Goal: Information Seeking & Learning: Compare options

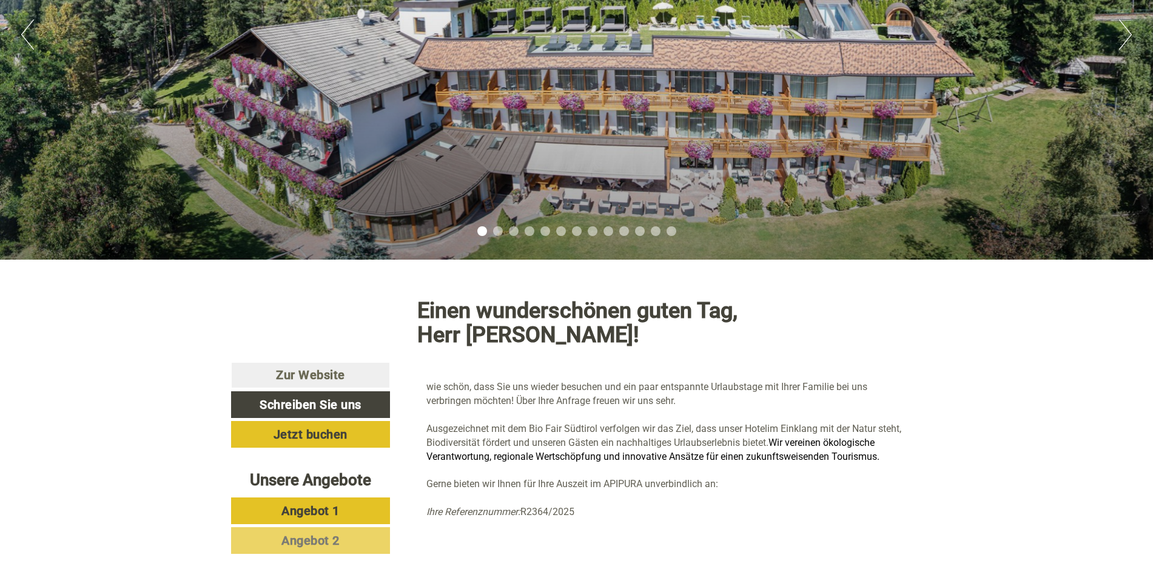
scroll to position [309, 0]
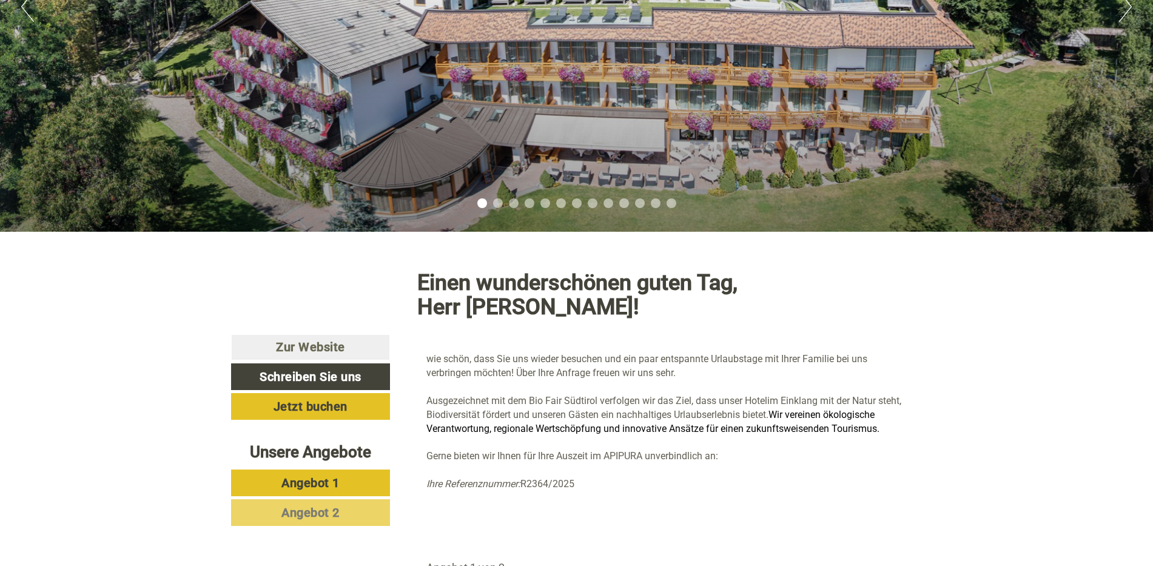
click at [350, 469] on link "Angebot 1" at bounding box center [310, 482] width 159 height 27
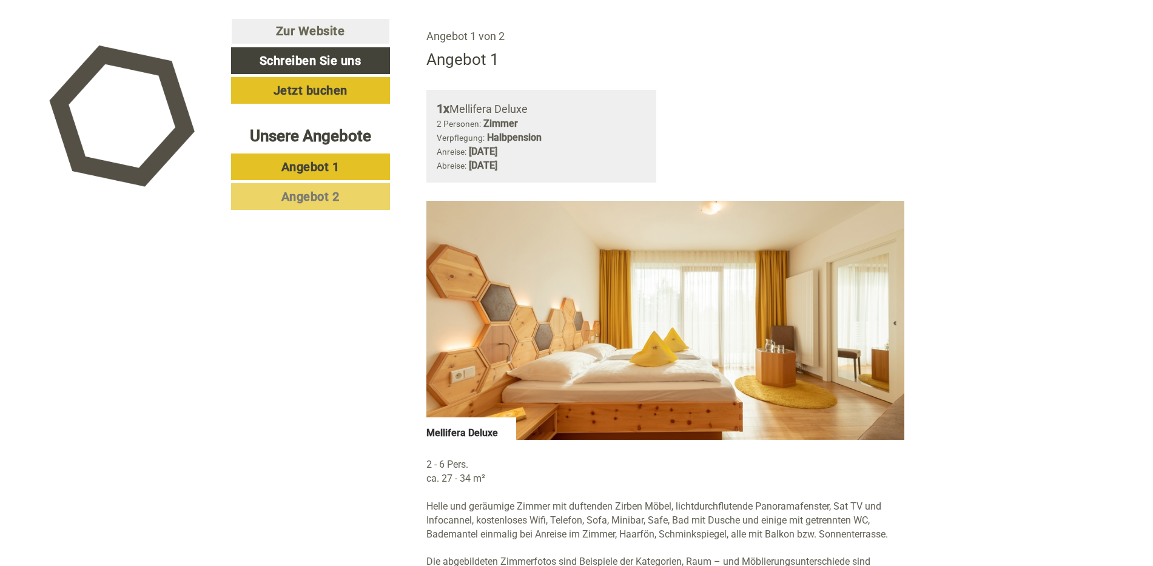
click at [314, 201] on span "Angebot 2" at bounding box center [310, 196] width 58 height 15
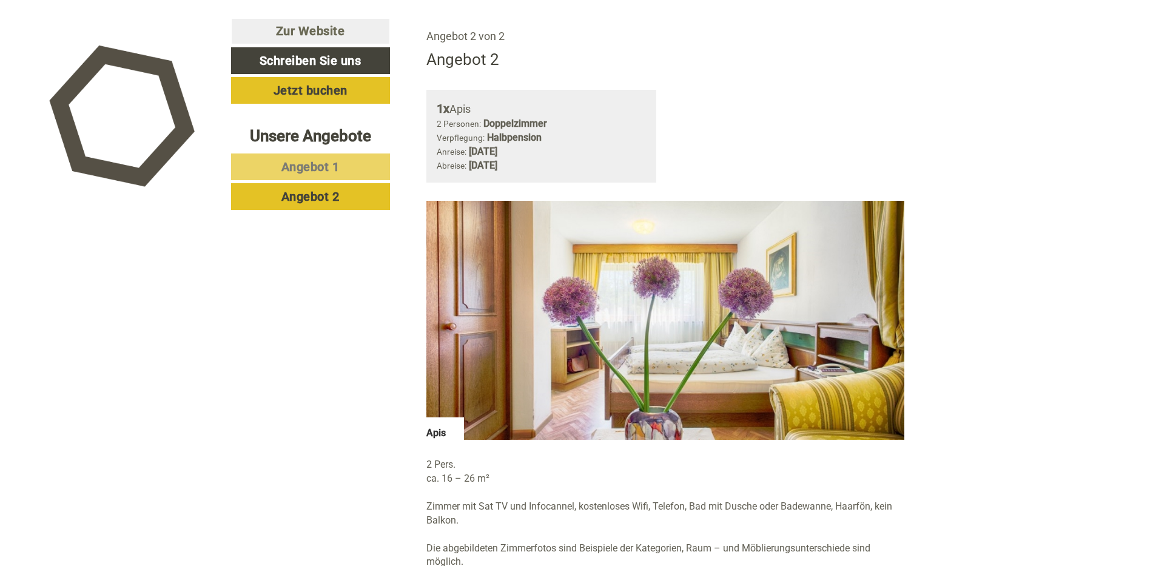
click at [315, 169] on span "Angebot 1" at bounding box center [310, 166] width 58 height 15
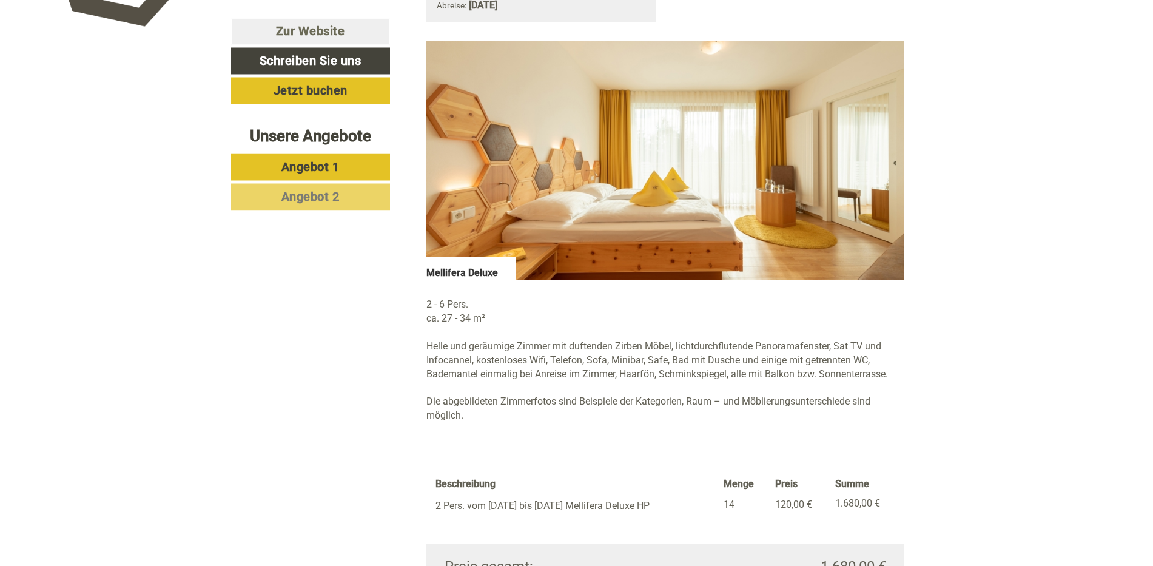
scroll to position [1026, 0]
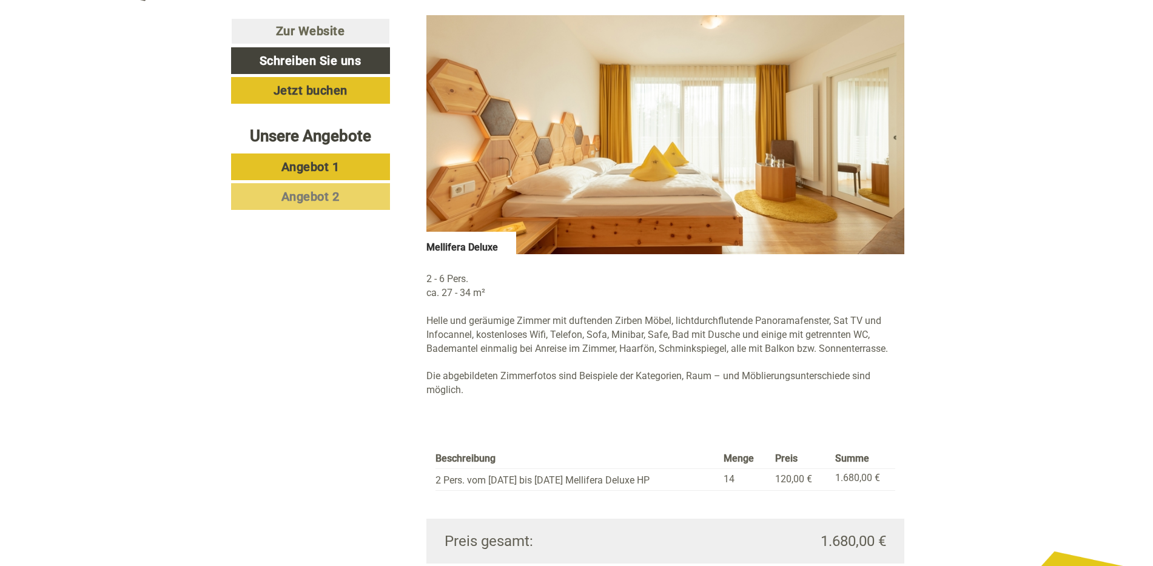
click at [295, 198] on span "Angebot 2" at bounding box center [310, 196] width 58 height 15
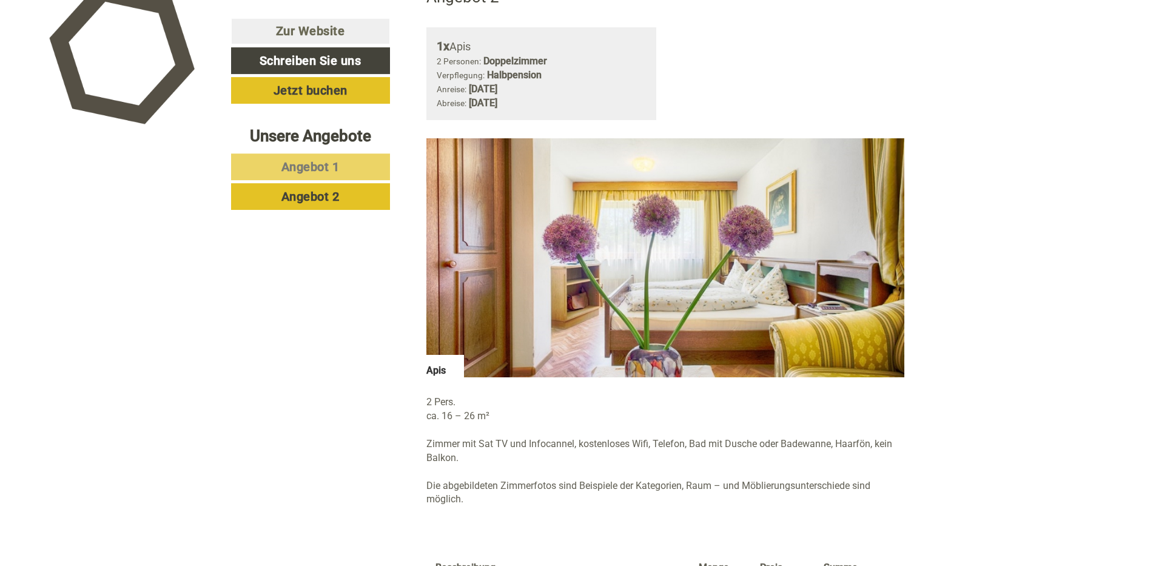
scroll to position [1088, 0]
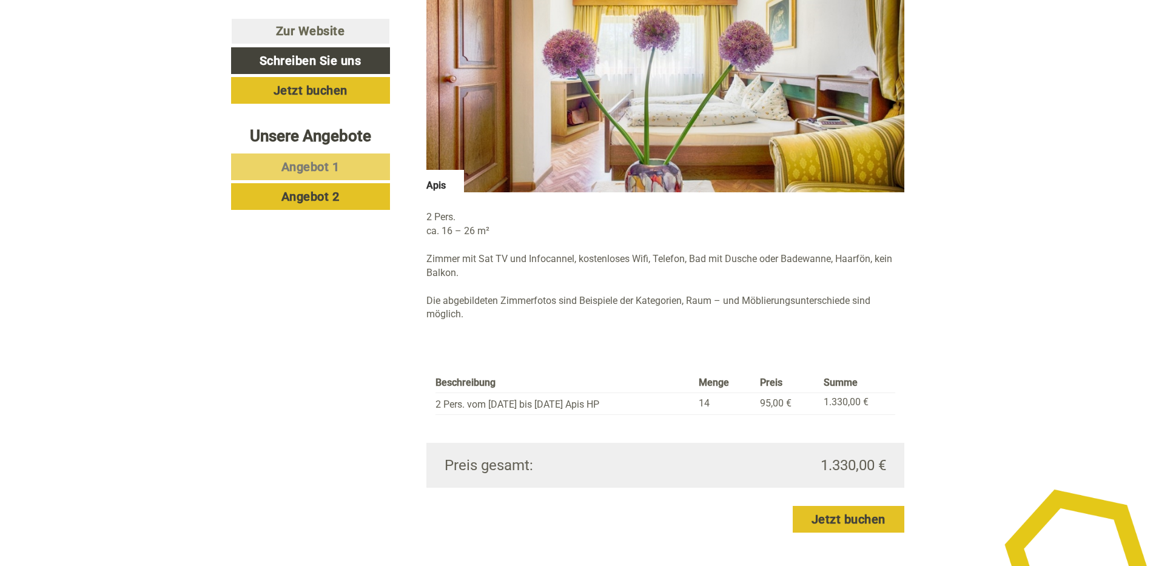
click at [329, 164] on span "Angebot 1" at bounding box center [310, 166] width 58 height 15
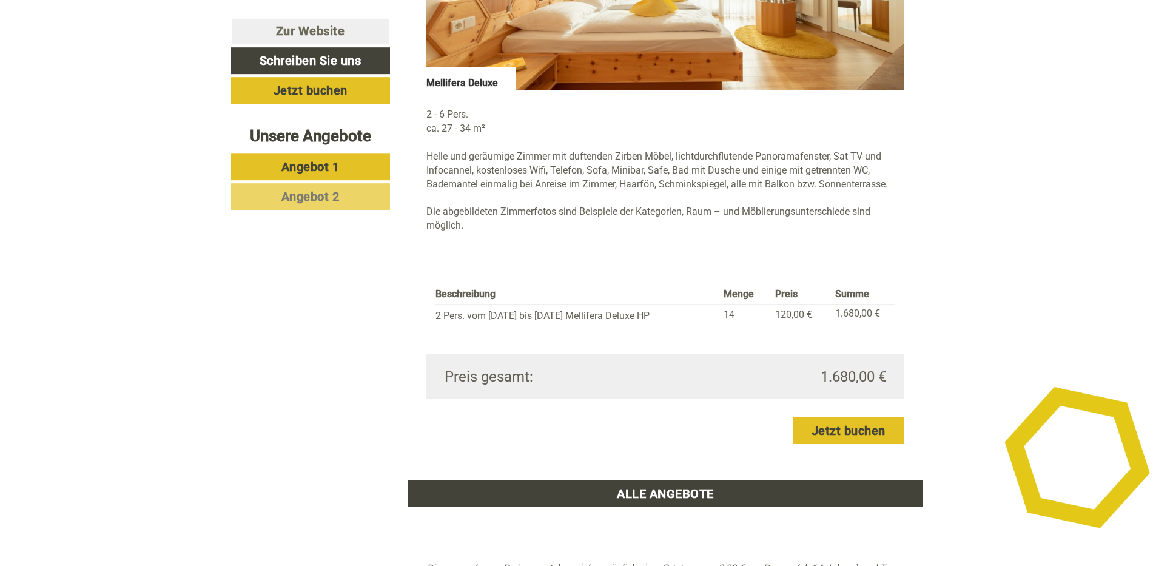
scroll to position [1212, 0]
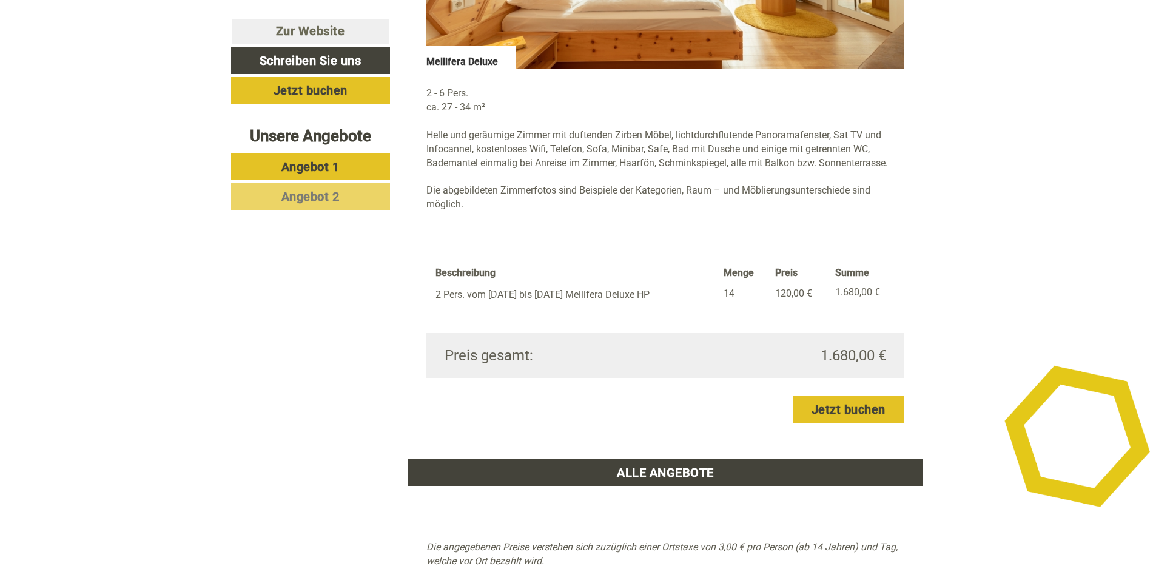
click at [347, 164] on link "Angebot 1" at bounding box center [310, 166] width 159 height 27
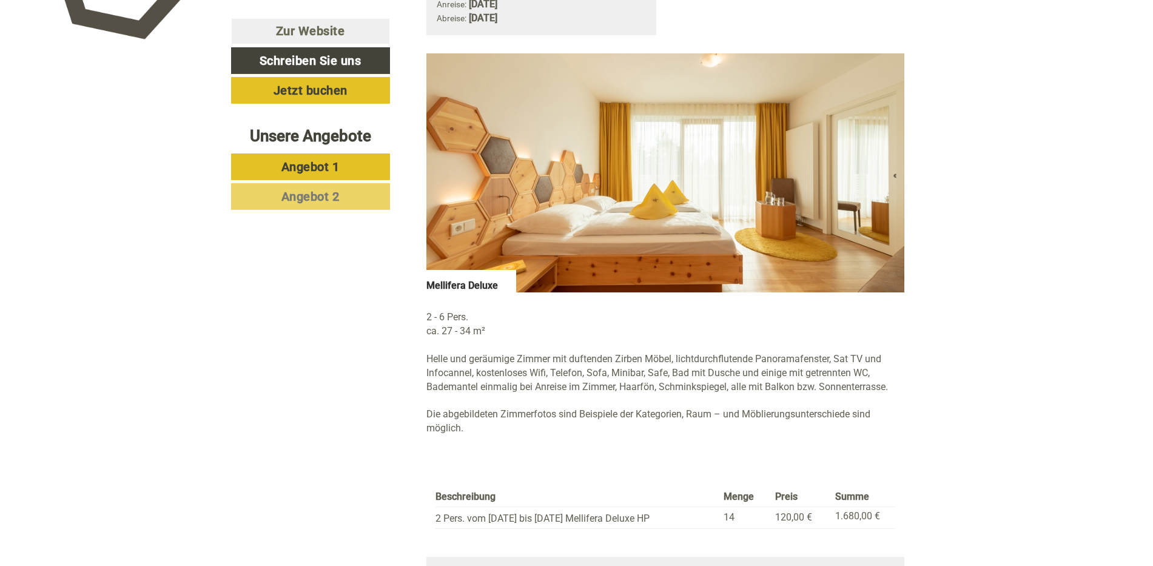
scroll to position [1026, 0]
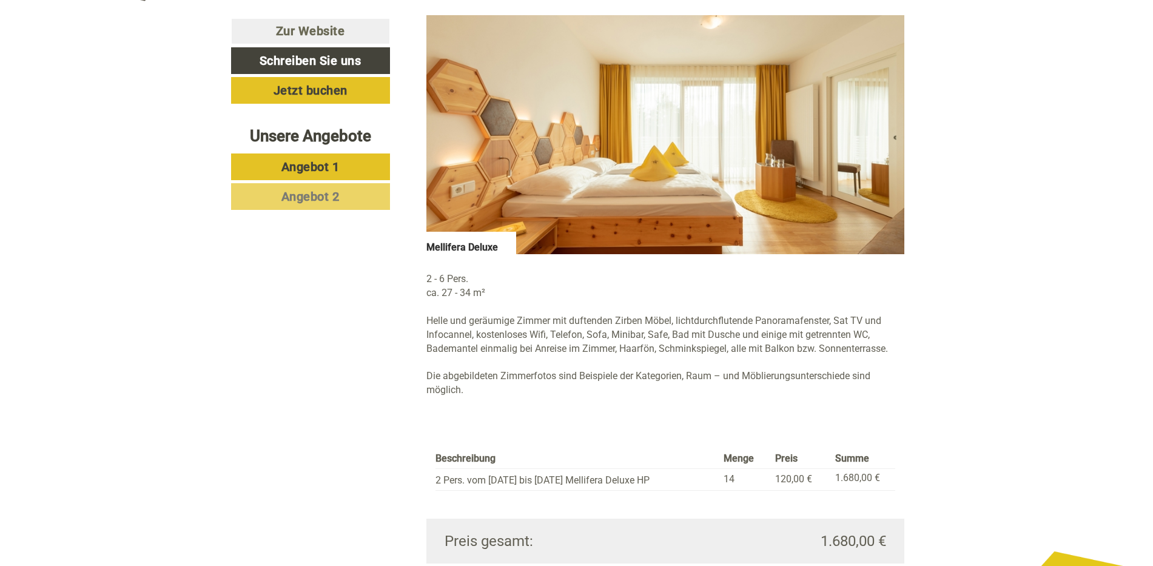
click at [374, 198] on link "Angebot 2" at bounding box center [310, 196] width 159 height 27
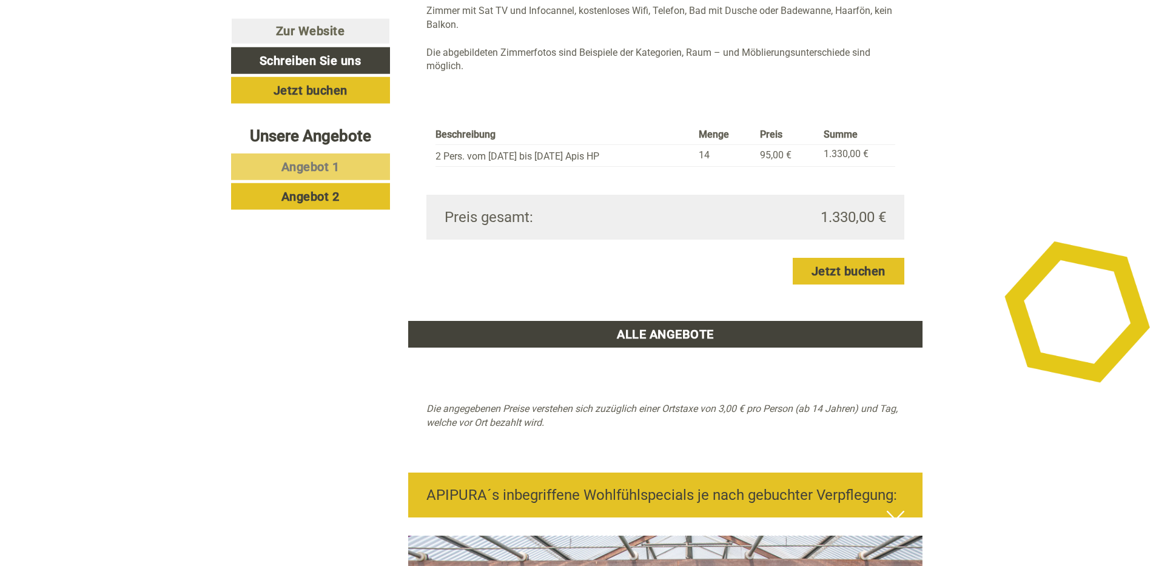
scroll to position [1335, 0]
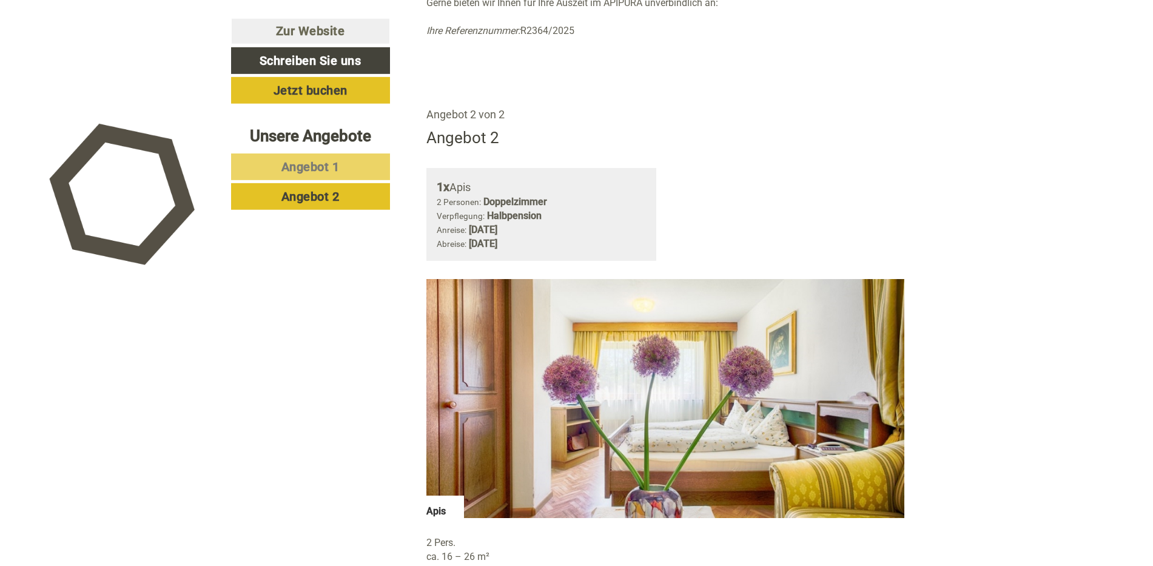
scroll to position [840, 0]
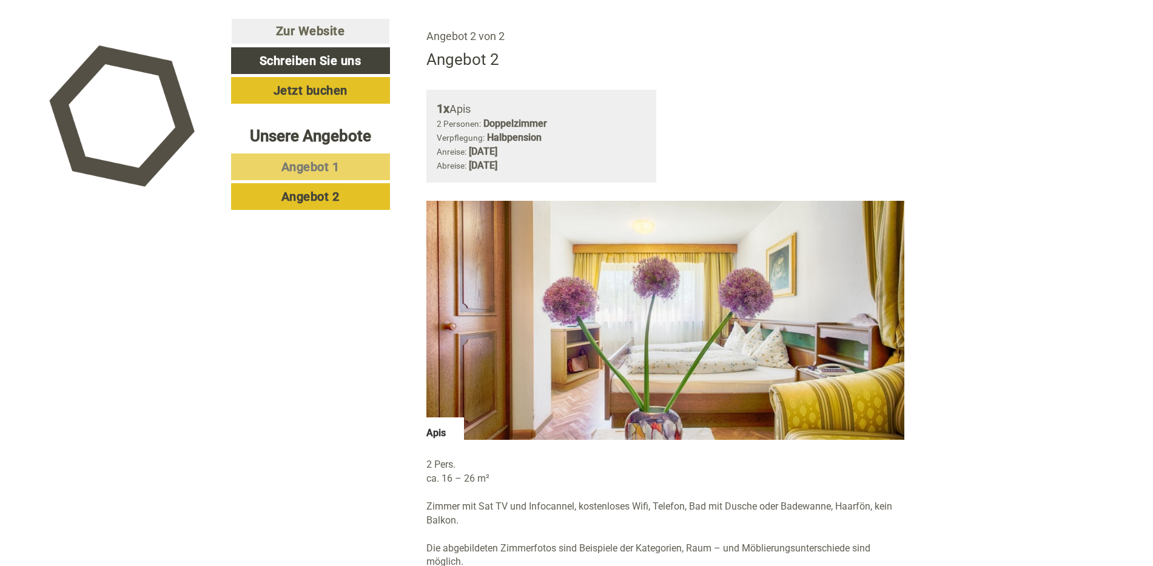
click at [329, 196] on span "Angebot 2" at bounding box center [310, 196] width 58 height 15
click at [298, 192] on span "Angebot 2" at bounding box center [310, 196] width 58 height 15
click at [313, 166] on span "Angebot 1" at bounding box center [310, 166] width 58 height 15
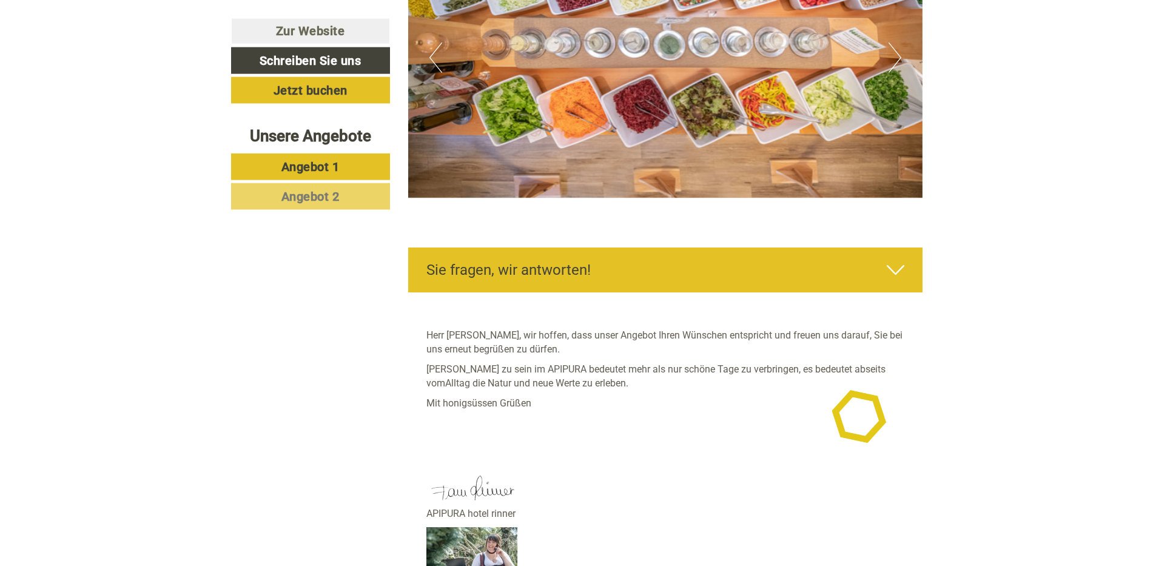
scroll to position [2496, 0]
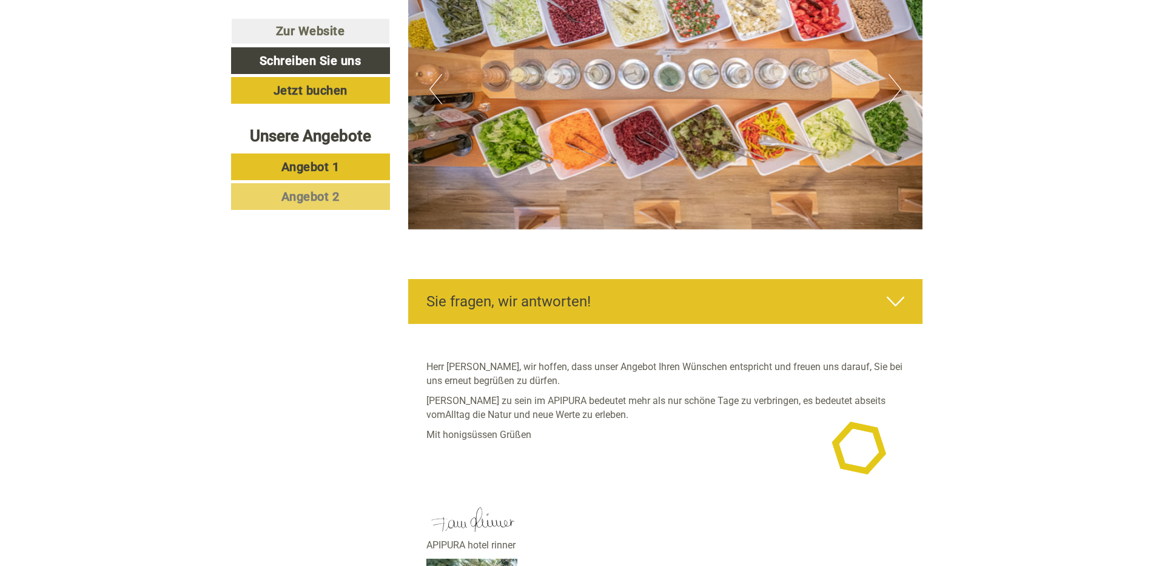
drag, startPoint x: 993, startPoint y: 204, endPoint x: 465, endPoint y: 570, distance: 642.2
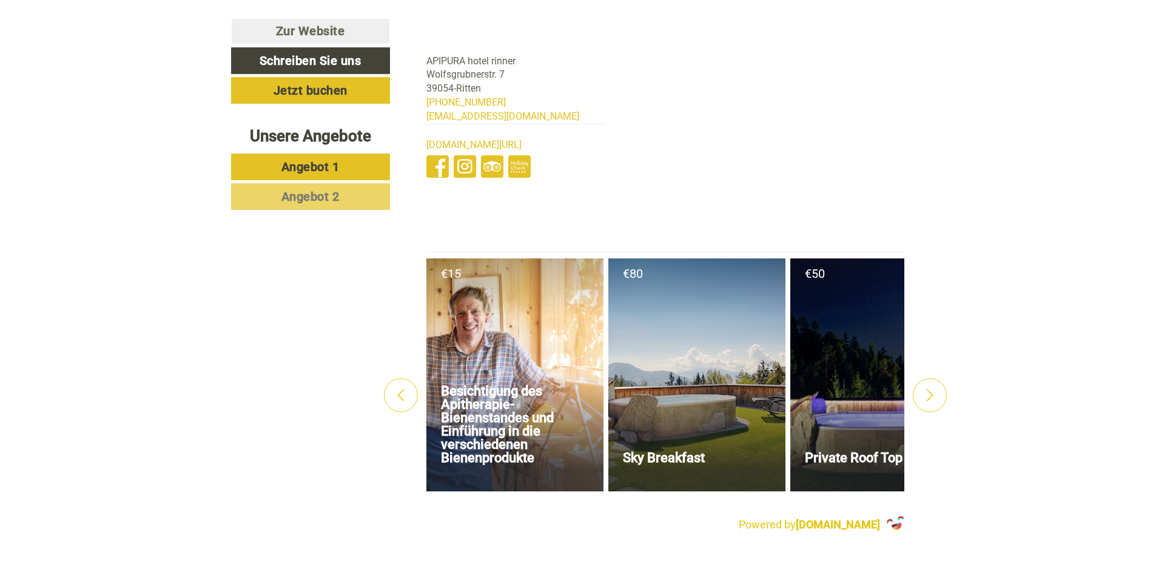
scroll to position [2929, 0]
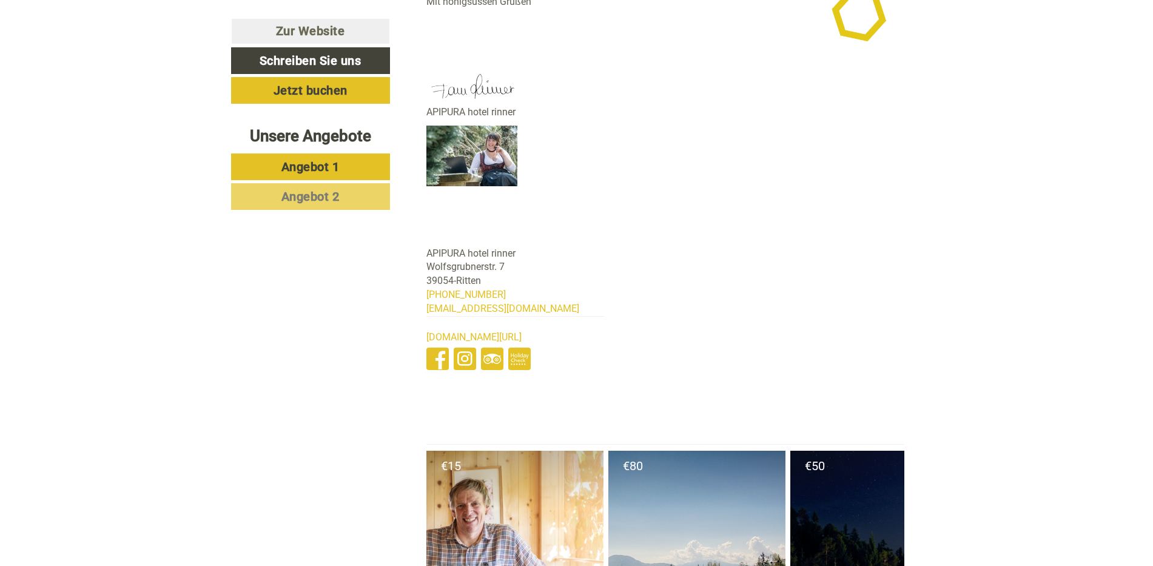
click at [321, 165] on span "Angebot 1" at bounding box center [310, 166] width 58 height 15
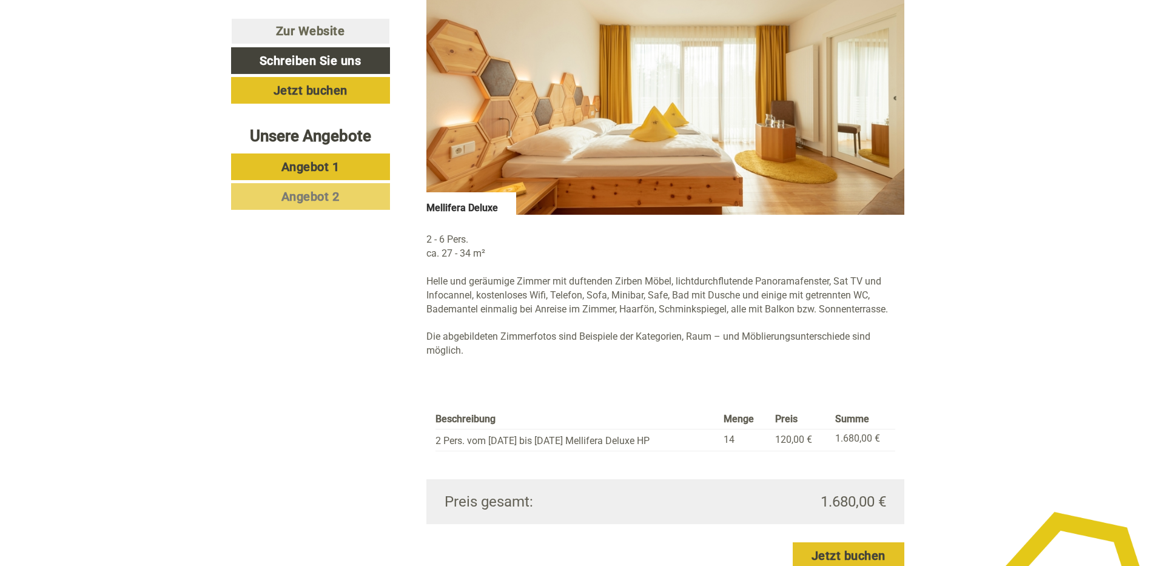
scroll to position [1088, 0]
